Goal: Task Accomplishment & Management: Use online tool/utility

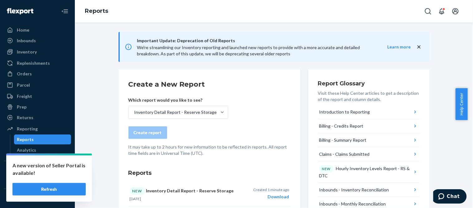
scroll to position [35, 0]
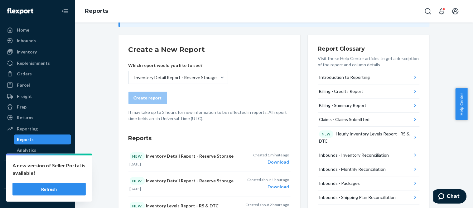
click at [61, 188] on button "Refresh" at bounding box center [48, 189] width 73 height 12
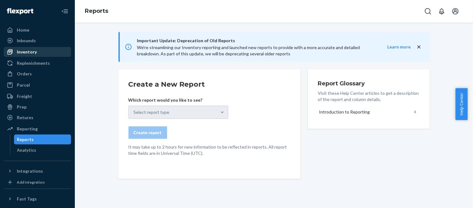
click at [38, 51] on div "Inventory" at bounding box center [37, 51] width 66 height 9
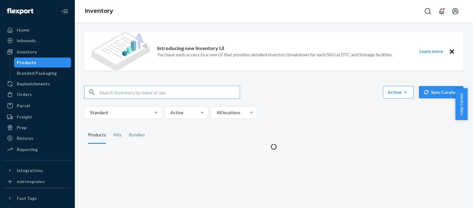
click at [159, 91] on input "text" at bounding box center [170, 92] width 140 height 12
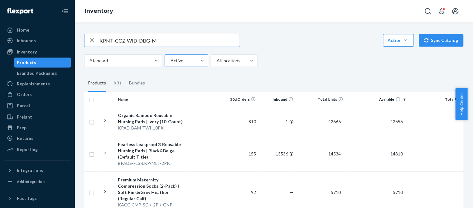
scroll to position [35, 0]
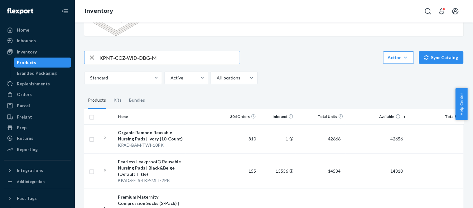
type input "KPNT-COZ-WID-DBG-M"
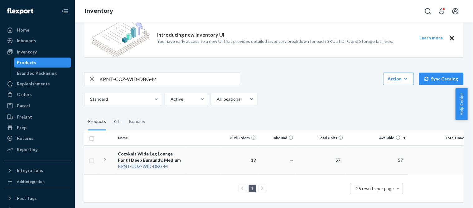
scroll to position [19, 0]
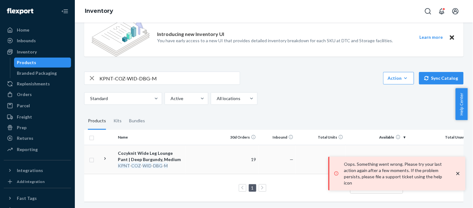
click at [103, 155] on icon at bounding box center [105, 158] width 6 height 6
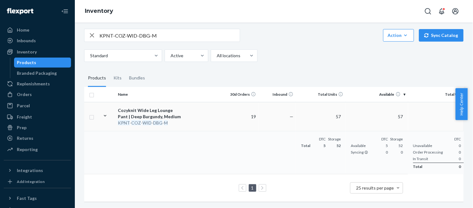
scroll to position [0, 27]
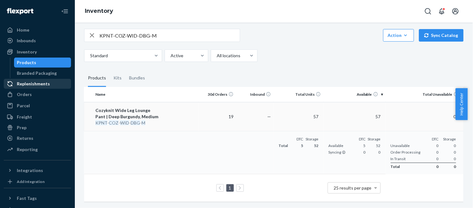
click at [31, 82] on div "Replenishments" at bounding box center [33, 84] width 33 height 6
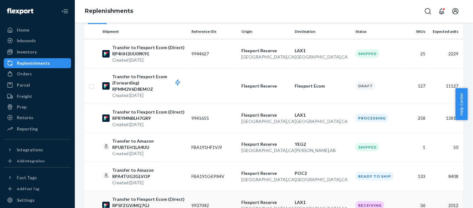
scroll to position [69, 0]
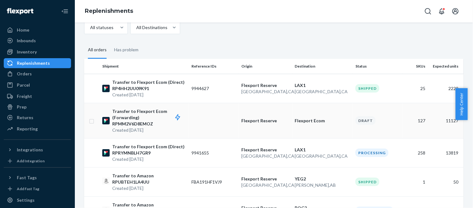
click at [307, 128] on td "Flexport Ecom" at bounding box center [323, 120] width 61 height 35
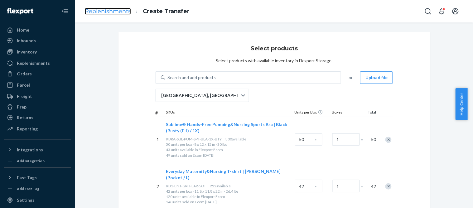
click at [98, 13] on link "Replenishments" at bounding box center [108, 11] width 46 height 7
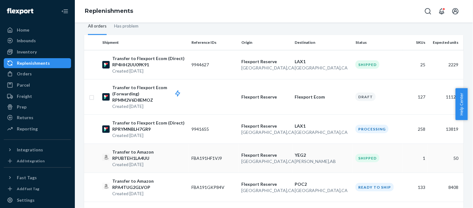
scroll to position [104, 0]
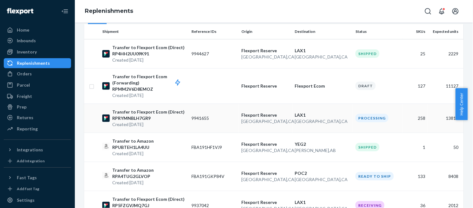
click at [308, 122] on p "[GEOGRAPHIC_DATA] , [GEOGRAPHIC_DATA]" at bounding box center [323, 121] width 56 height 6
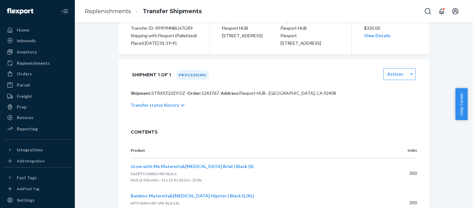
click at [171, 108] on p "Transfer status history" at bounding box center [155, 105] width 48 height 6
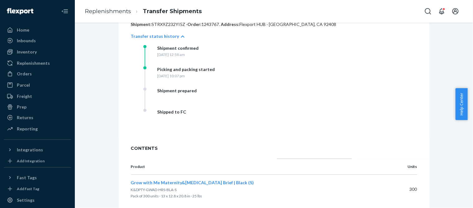
scroll to position [139, 0]
click at [225, 107] on div "Shipment prepared" at bounding box center [206, 97] width 125 height 21
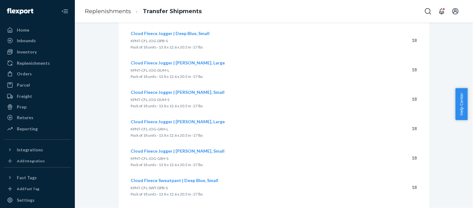
scroll to position [7063, 0]
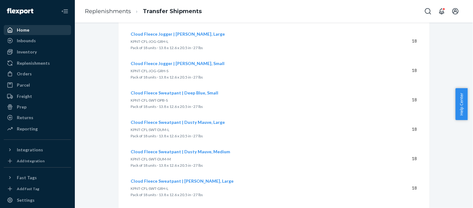
drag, startPoint x: 34, startPoint y: 42, endPoint x: 27, endPoint y: 33, distance: 11.1
click at [34, 42] on div "Inbounds" at bounding box center [26, 40] width 19 height 6
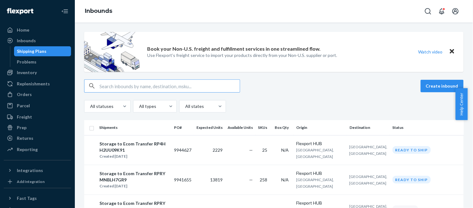
click at [117, 82] on input "text" at bounding box center [170, 86] width 140 height 12
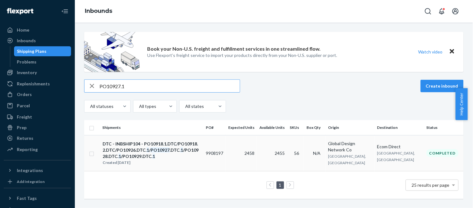
type input "PO10927.1"
click at [304, 160] on td "56" at bounding box center [295, 153] width 17 height 36
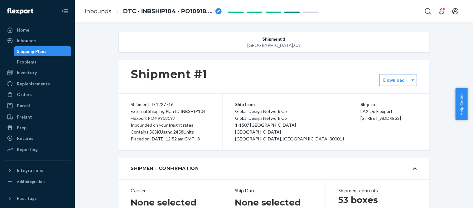
type input "SSI2507001889"
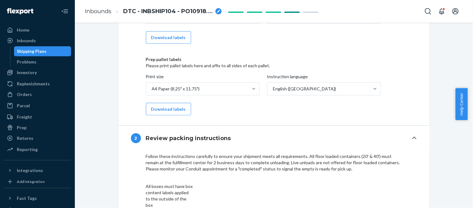
scroll to position [589, 0]
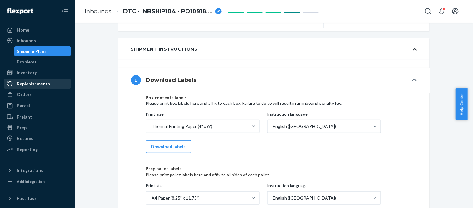
click at [32, 86] on div "Replenishments" at bounding box center [33, 84] width 33 height 6
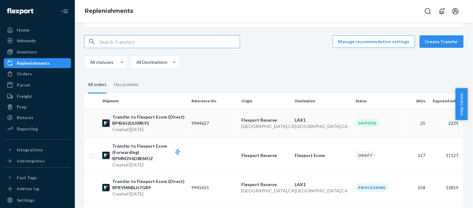
scroll to position [69, 0]
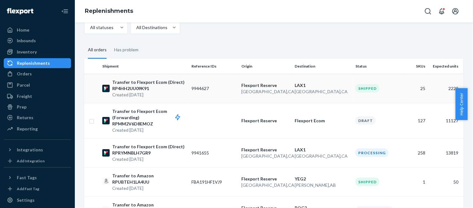
click at [271, 91] on p "[GEOGRAPHIC_DATA] , [GEOGRAPHIC_DATA]" at bounding box center [266, 91] width 49 height 6
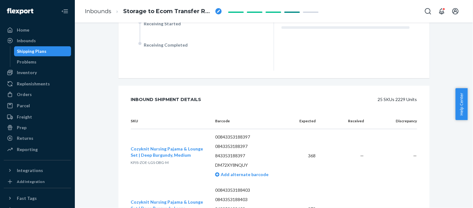
scroll to position [111, 0]
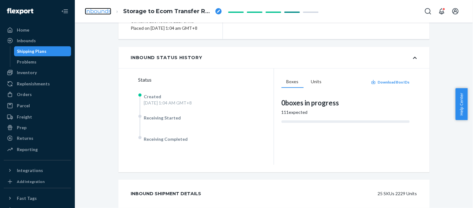
click at [97, 10] on link "Inbounds" at bounding box center [98, 11] width 27 height 7
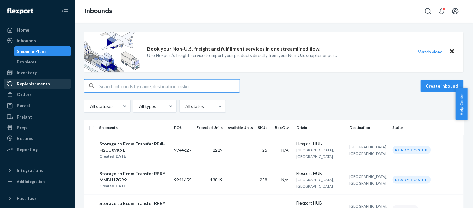
click at [29, 83] on div "Replenishments" at bounding box center [33, 84] width 33 height 6
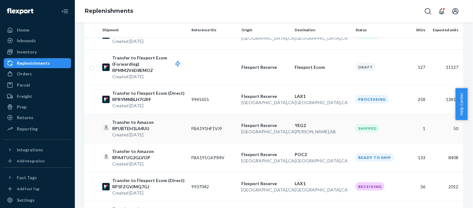
scroll to position [139, 0]
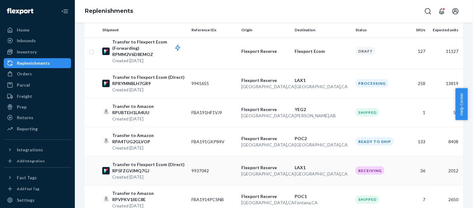
click at [339, 173] on p "[GEOGRAPHIC_DATA] , [GEOGRAPHIC_DATA]" at bounding box center [323, 173] width 56 height 6
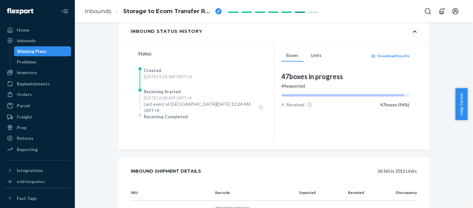
scroll to position [139, 0]
click at [182, 41] on div "Inbound Status History" at bounding box center [274, 30] width 311 height 21
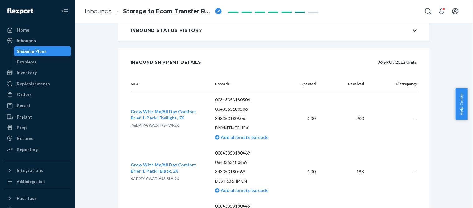
click at [169, 33] on div "Inbound Status History" at bounding box center [166, 30] width 71 height 6
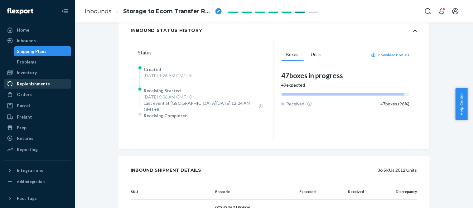
click at [23, 82] on div "Replenishments" at bounding box center [33, 84] width 33 height 6
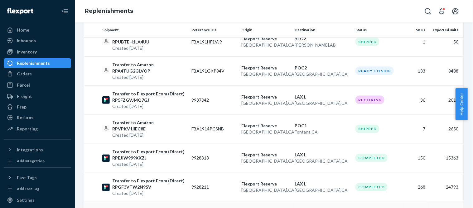
scroll to position [277, 0]
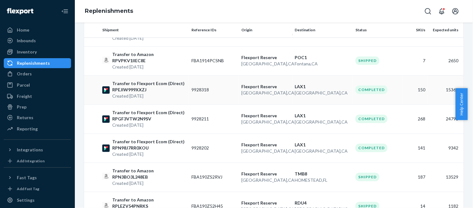
click at [253, 84] on p "Flexport Reserve" at bounding box center [266, 87] width 49 height 6
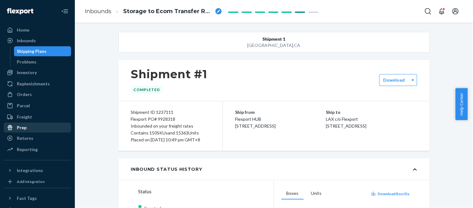
drag, startPoint x: 27, startPoint y: 145, endPoint x: 59, endPoint y: 127, distance: 36.5
click at [27, 145] on div "Reporting" at bounding box center [37, 149] width 66 height 9
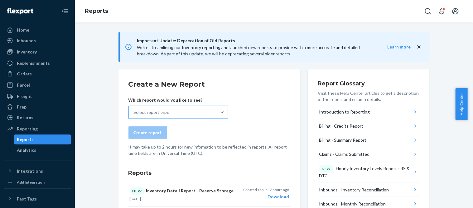
click at [174, 110] on div "Select report type" at bounding box center [173, 112] width 88 height 12
click at [135, 110] on input "Select report type" at bounding box center [134, 112] width 1 height 6
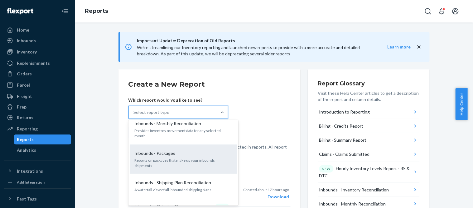
scroll to position [208, 0]
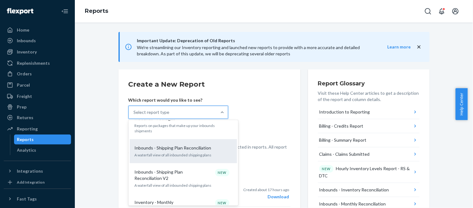
click at [207, 141] on div "Inbounds - Shipping Plan Reconciliation A waterfall view of all inbounded shipp…" at bounding box center [184, 150] width 100 height 19
click at [135, 115] on input "option Inbounds - Shipping Plan Reconciliation focused, 9 of 32. 32 results ava…" at bounding box center [134, 112] width 1 height 6
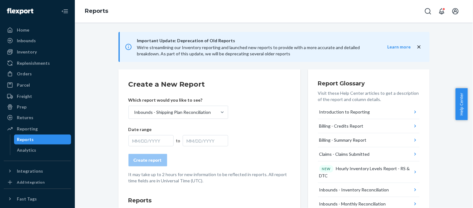
click at [199, 136] on div "MM/DD/YYYY" at bounding box center [206, 140] width 46 height 11
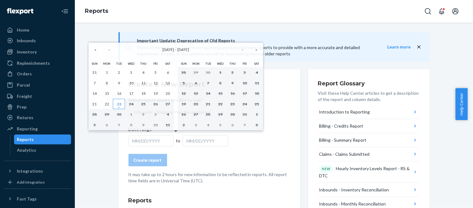
click at [122, 104] on button "23" at bounding box center [119, 104] width 12 height 11
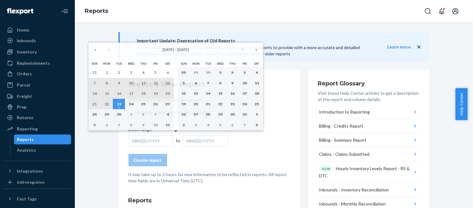
drag, startPoint x: 94, startPoint y: 82, endPoint x: 109, endPoint y: 109, distance: 30.5
click at [94, 82] on abbr "7" at bounding box center [95, 83] width 2 height 5
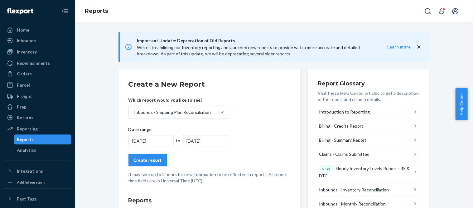
click at [142, 157] on div "Create report" at bounding box center [148, 160] width 28 height 6
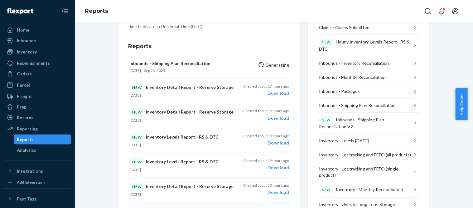
scroll to position [139, 0]
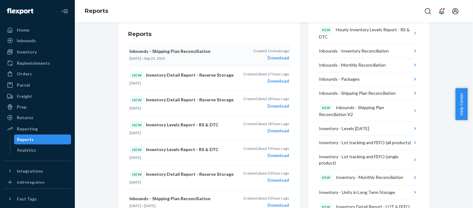
click at [279, 57] on div "Download" at bounding box center [272, 58] width 36 height 6
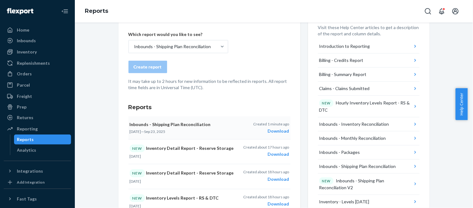
scroll to position [0, 0]
